Goal: Transaction & Acquisition: Purchase product/service

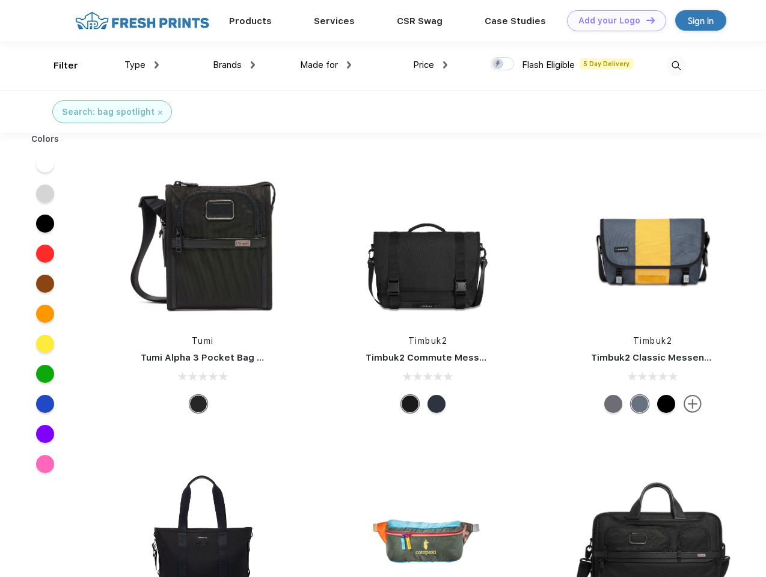
scroll to position [1, 0]
click at [612, 20] on link "Add your Logo Design Tool" at bounding box center [616, 20] width 99 height 21
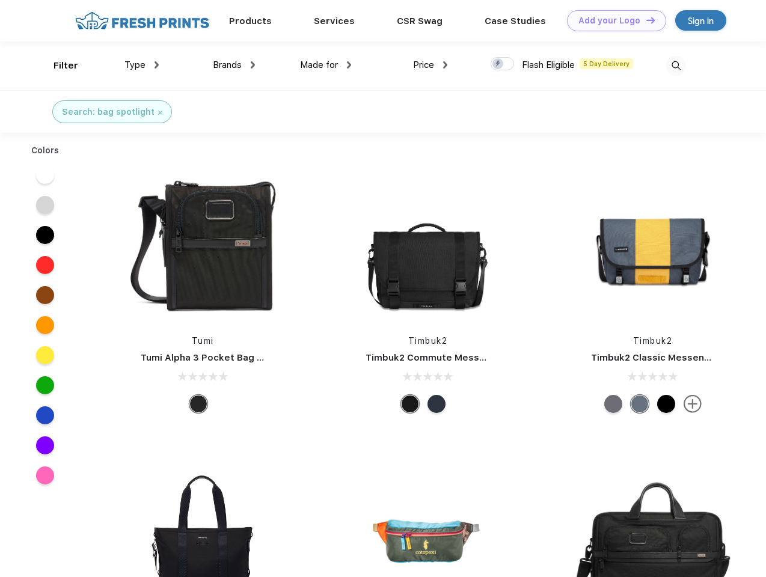
click at [0, 0] on div "Design Tool" at bounding box center [0, 0] width 0 height 0
click at [645, 20] on link "Add your Logo Design Tool" at bounding box center [616, 20] width 99 height 21
click at [58, 66] on div "Filter" at bounding box center [66, 66] width 25 height 14
click at [142, 65] on span "Type" at bounding box center [134, 65] width 21 height 11
click at [234, 65] on span "Brands" at bounding box center [227, 65] width 29 height 11
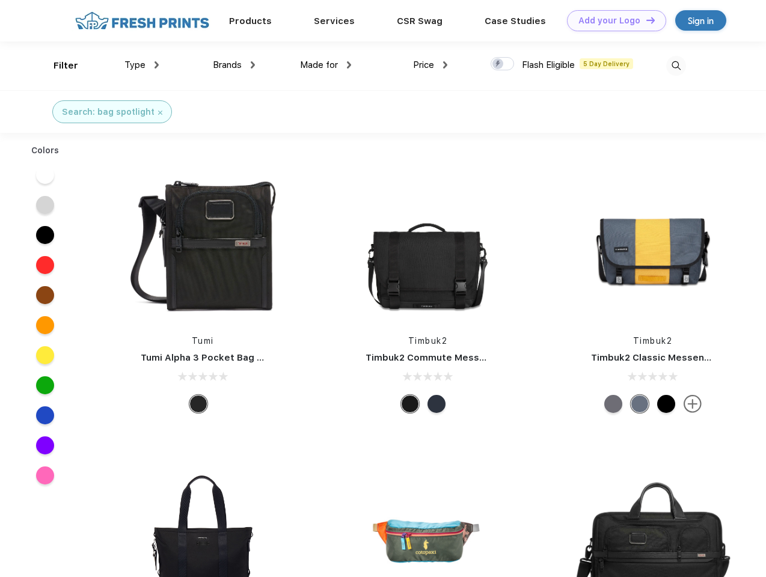
click at [326, 65] on span "Made for" at bounding box center [319, 65] width 38 height 11
click at [431, 65] on span "Price" at bounding box center [423, 65] width 21 height 11
click at [503, 64] on div at bounding box center [502, 63] width 23 height 13
click at [499, 64] on input "checkbox" at bounding box center [495, 61] width 8 height 8
click at [676, 66] on img at bounding box center [676, 66] width 20 height 20
